Goal: Navigation & Orientation: Find specific page/section

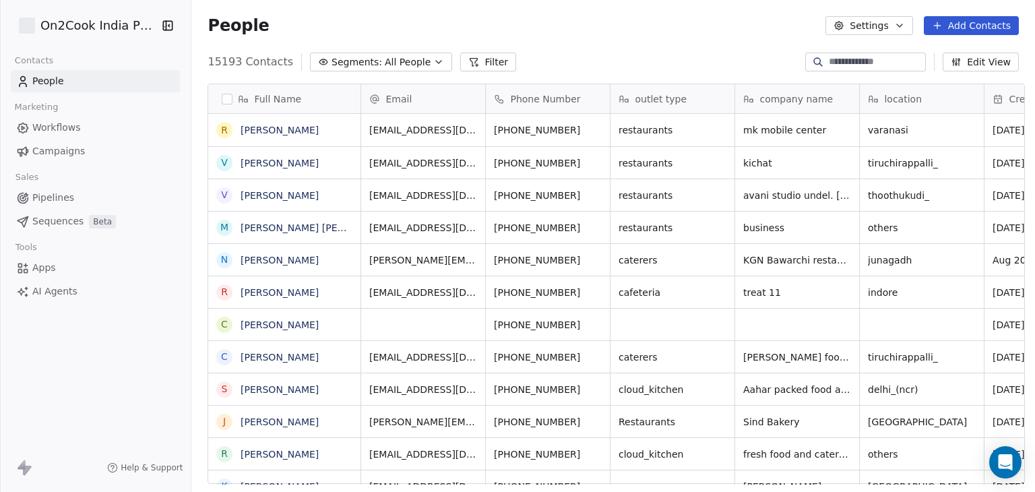
scroll to position [422, 839]
click at [581, 46] on div "People Settings Add Contacts" at bounding box center [612, 25] width 843 height 51
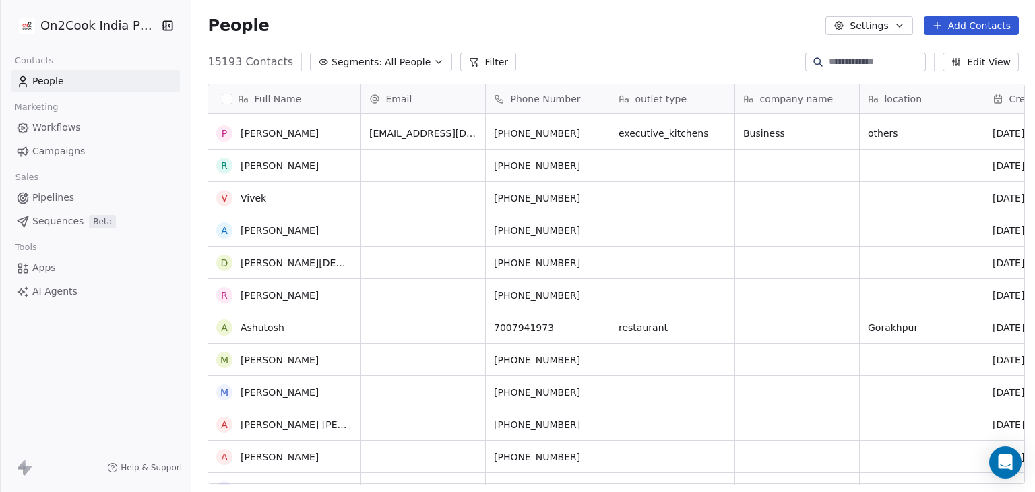
scroll to position [0, 0]
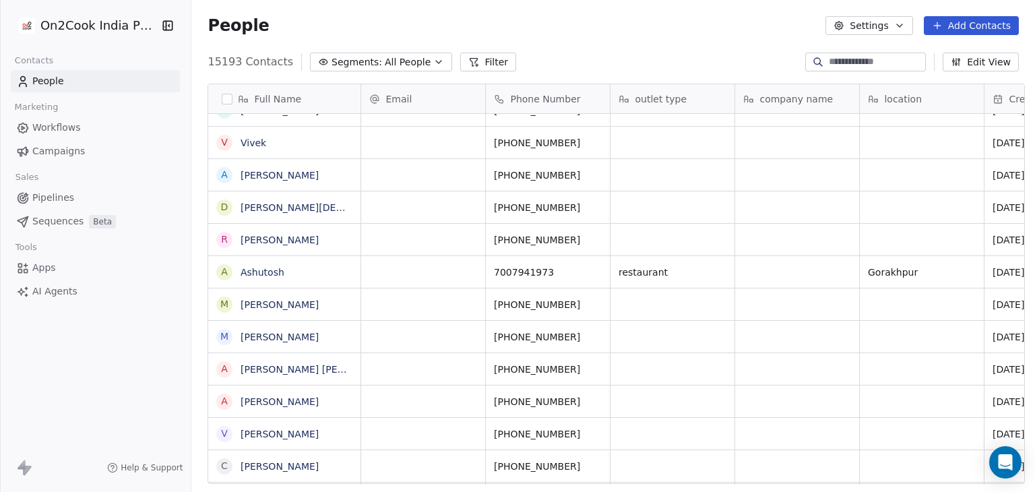
click at [51, 203] on span "Pipelines" at bounding box center [53, 198] width 42 height 14
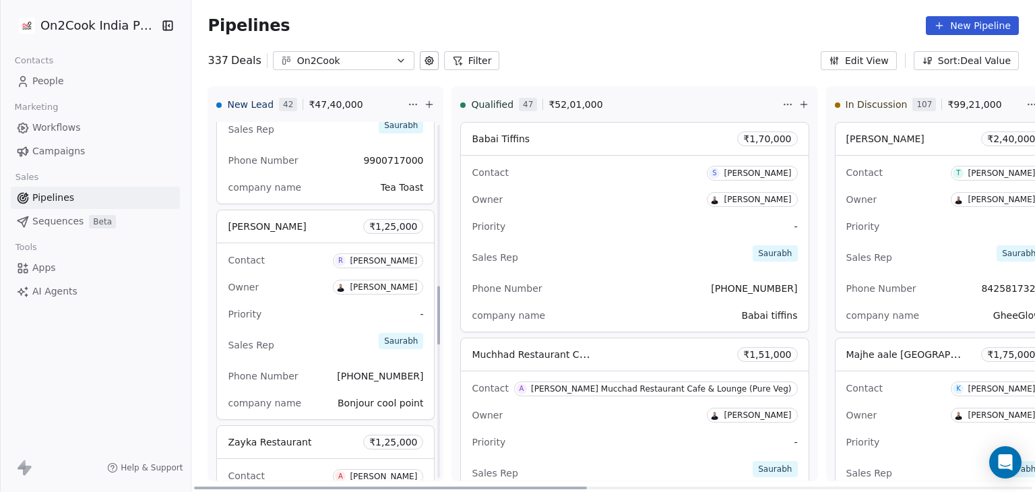
scroll to position [992, 0]
click at [45, 269] on span "Apps" at bounding box center [44, 268] width 24 height 14
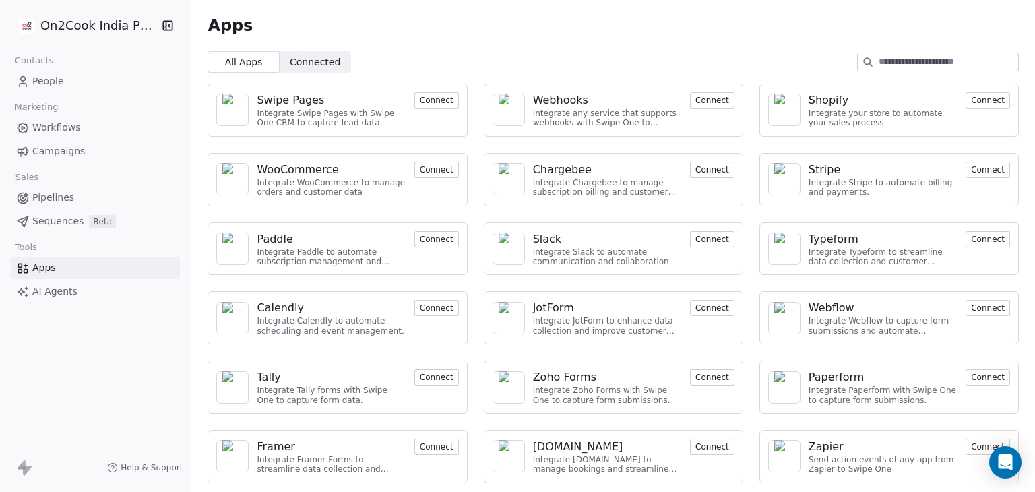
click at [533, 94] on div "Webhooks" at bounding box center [560, 100] width 55 height 16
